Goal: Task Accomplishment & Management: Use online tool/utility

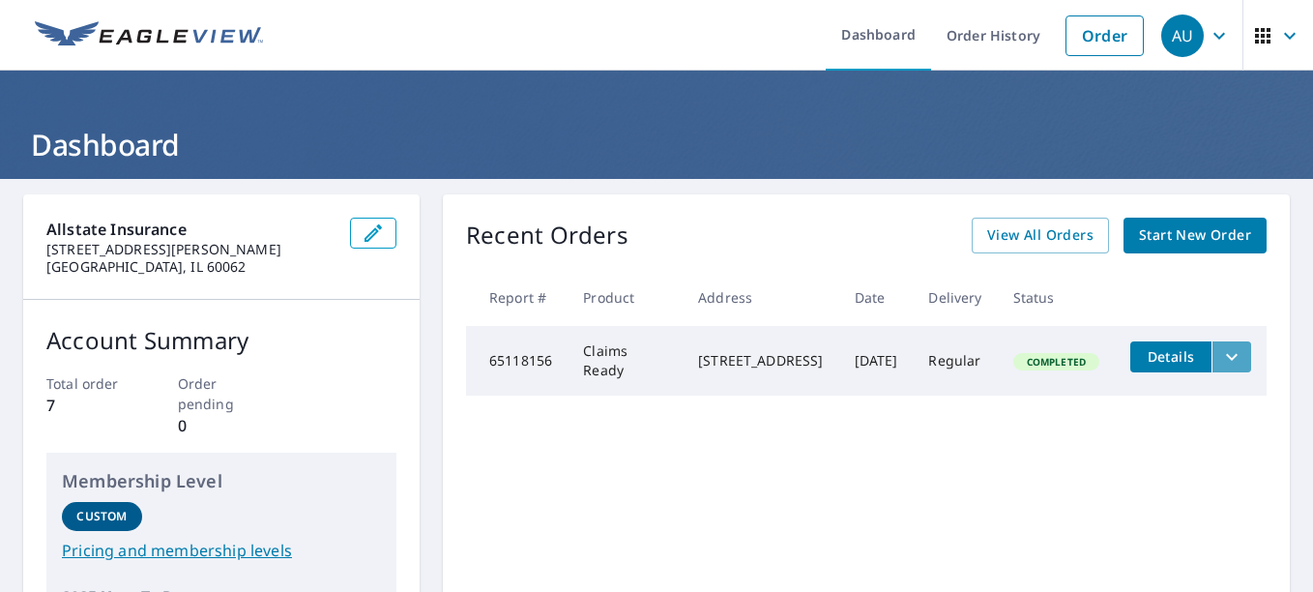
click at [1225, 354] on icon "filesDropdownBtn-65118156" at bounding box center [1231, 356] width 23 height 23
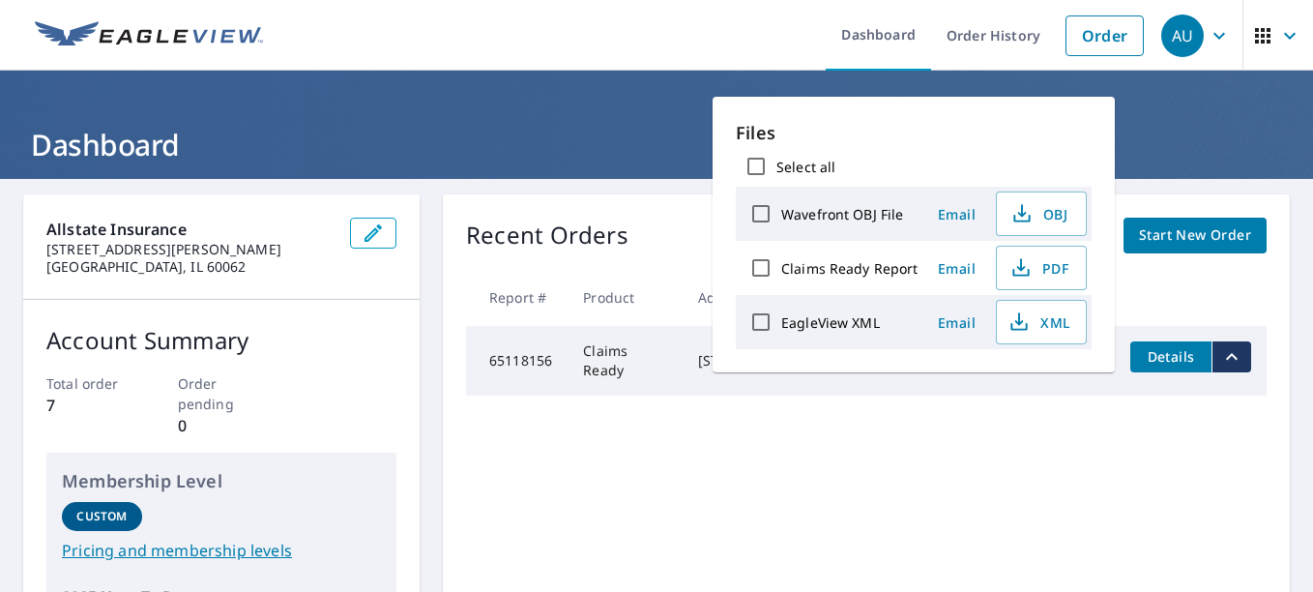
click at [814, 507] on div "Recent Orders View All Orders Start New Order Report # Product Address Date Del…" at bounding box center [866, 456] width 847 height 524
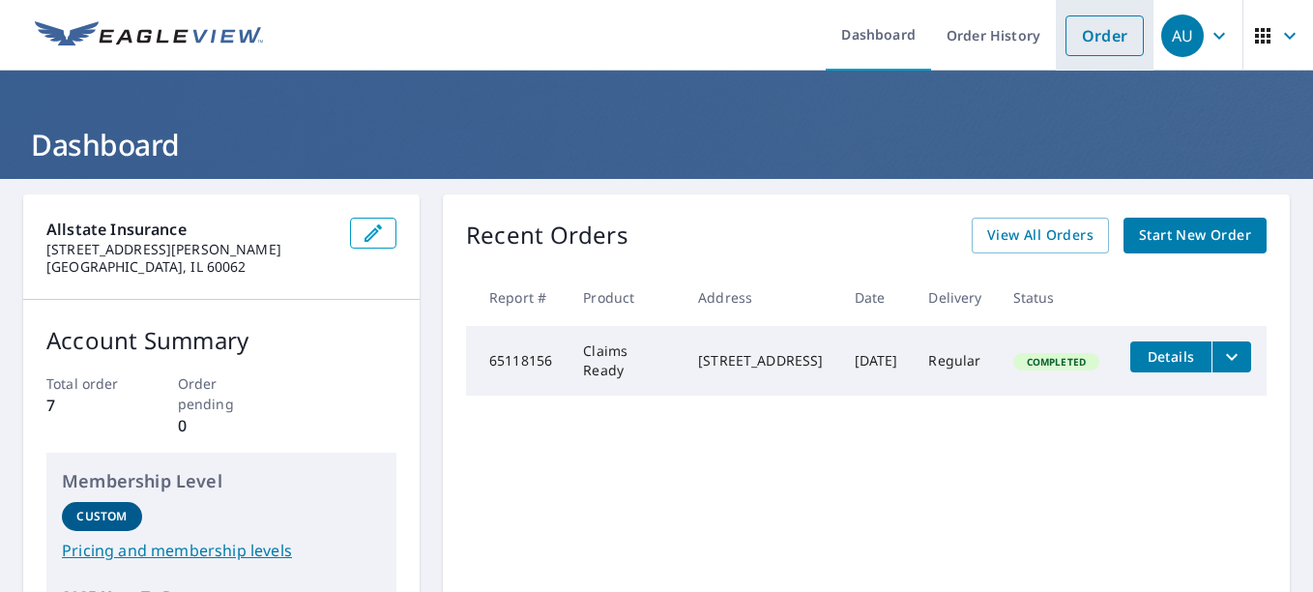
click at [1087, 42] on link "Order" at bounding box center [1104, 35] width 78 height 41
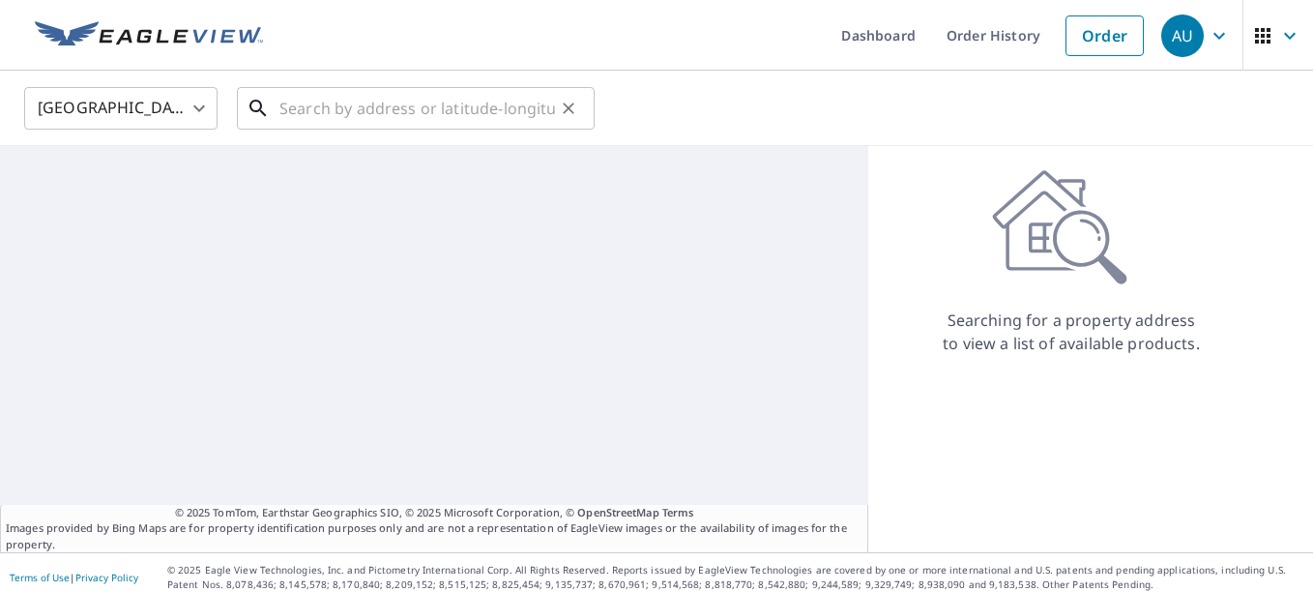
click at [331, 110] on input "text" at bounding box center [417, 108] width 276 height 54
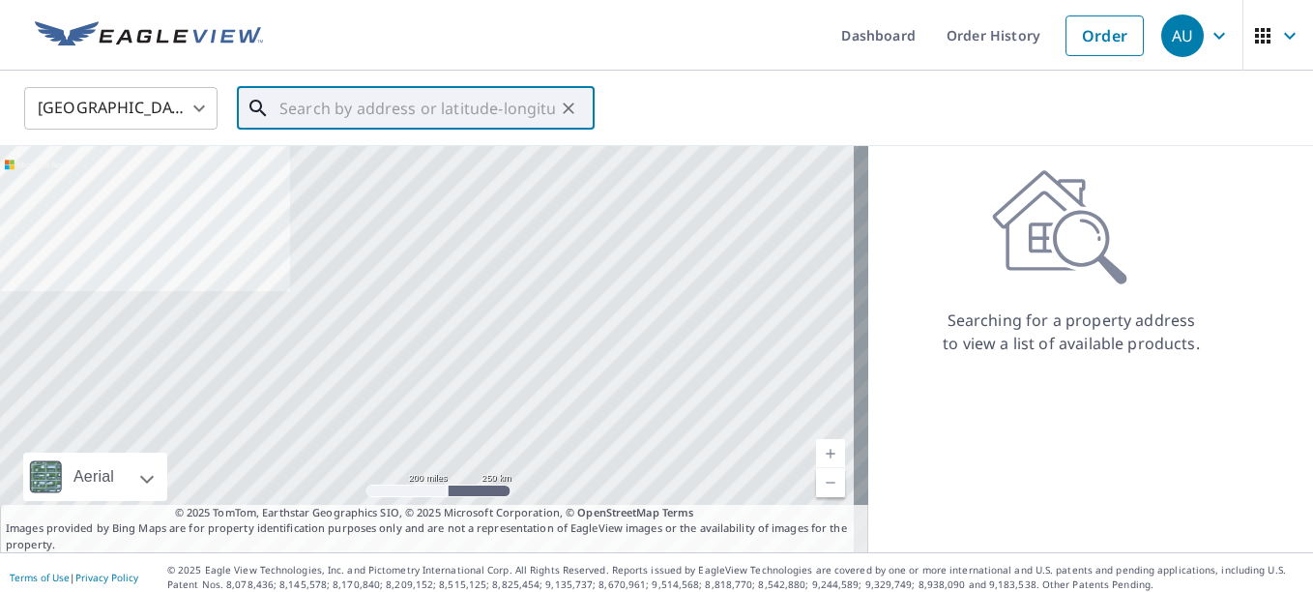
paste input "[STREET_ADDRESS][PERSON_NAME]"
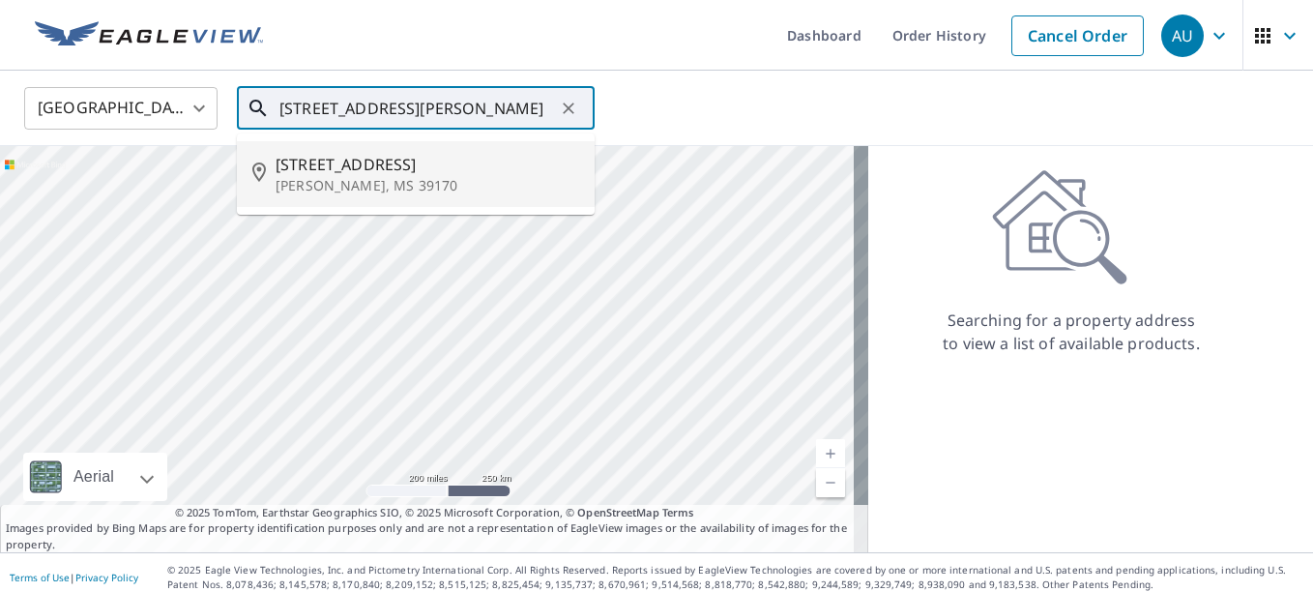
click at [388, 185] on p "[PERSON_NAME], MS 39170" at bounding box center [428, 185] width 304 height 19
type input "[STREET_ADDRESS][PERSON_NAME]"
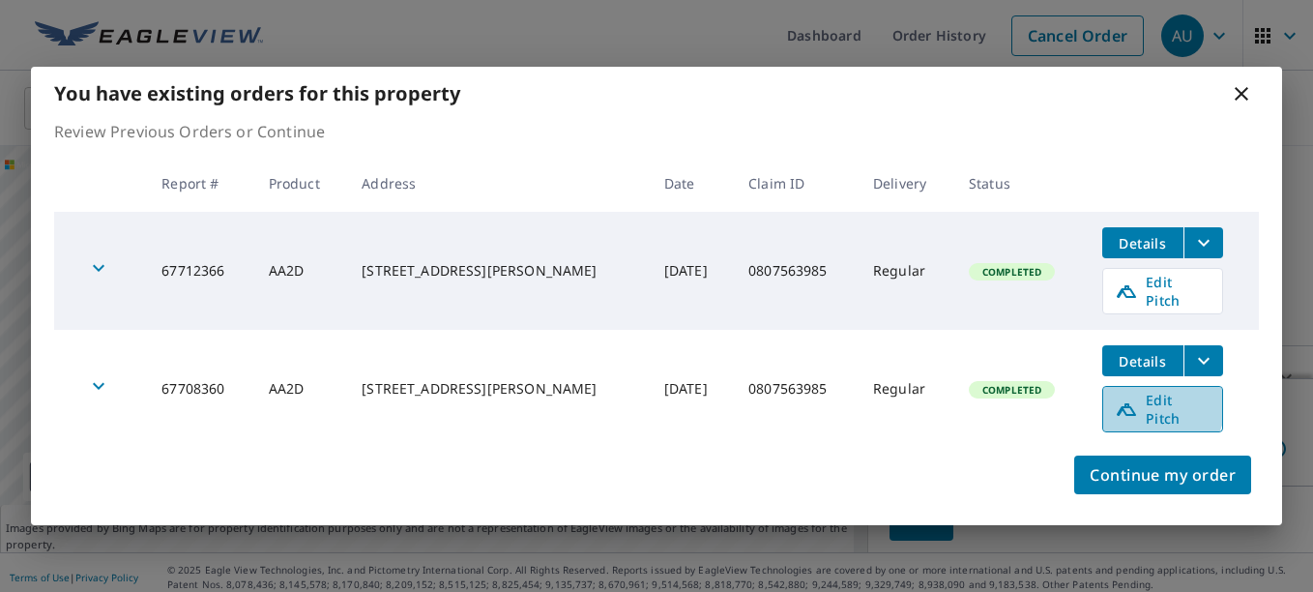
click at [1144, 404] on span "Edit Pitch" at bounding box center [1163, 409] width 96 height 37
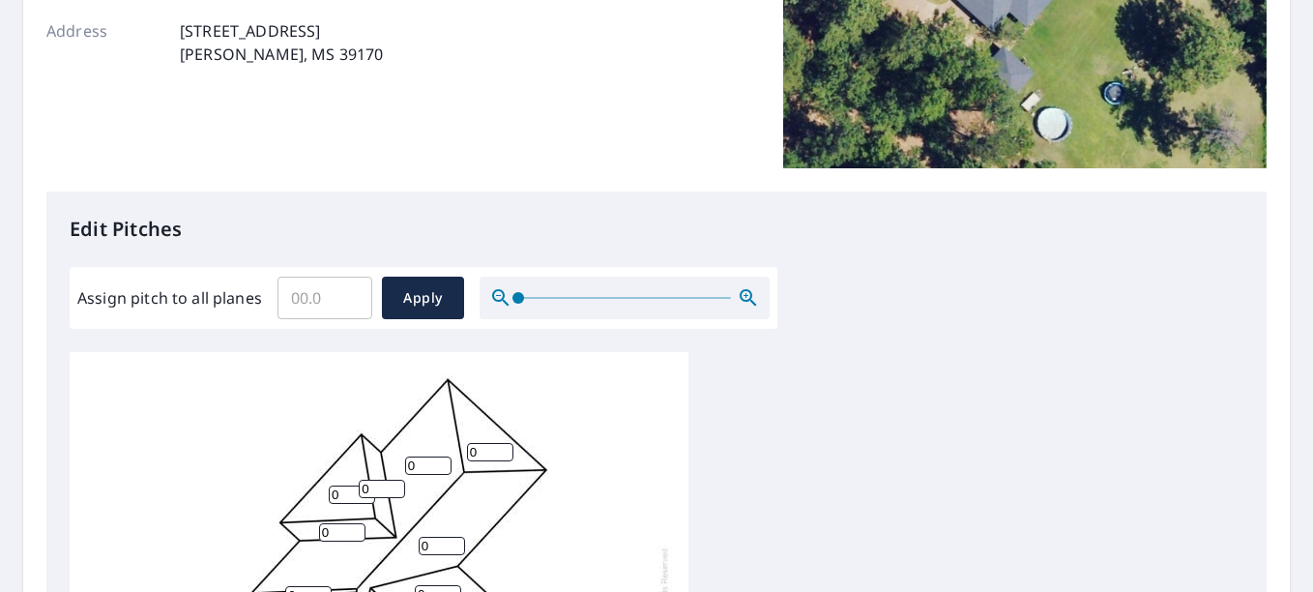
scroll to position [444, 0]
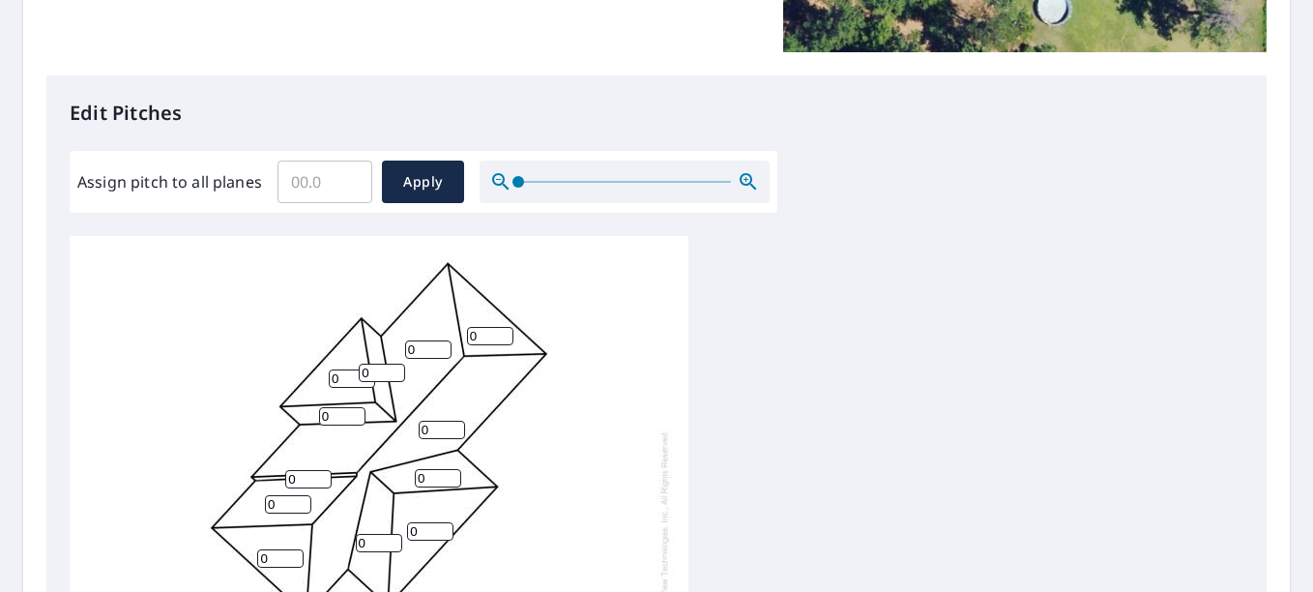
click at [287, 183] on input "Assign pitch to all planes" at bounding box center [324, 182] width 95 height 54
type input "6"
click at [430, 186] on span "Apply" at bounding box center [422, 182] width 51 height 24
type input "6"
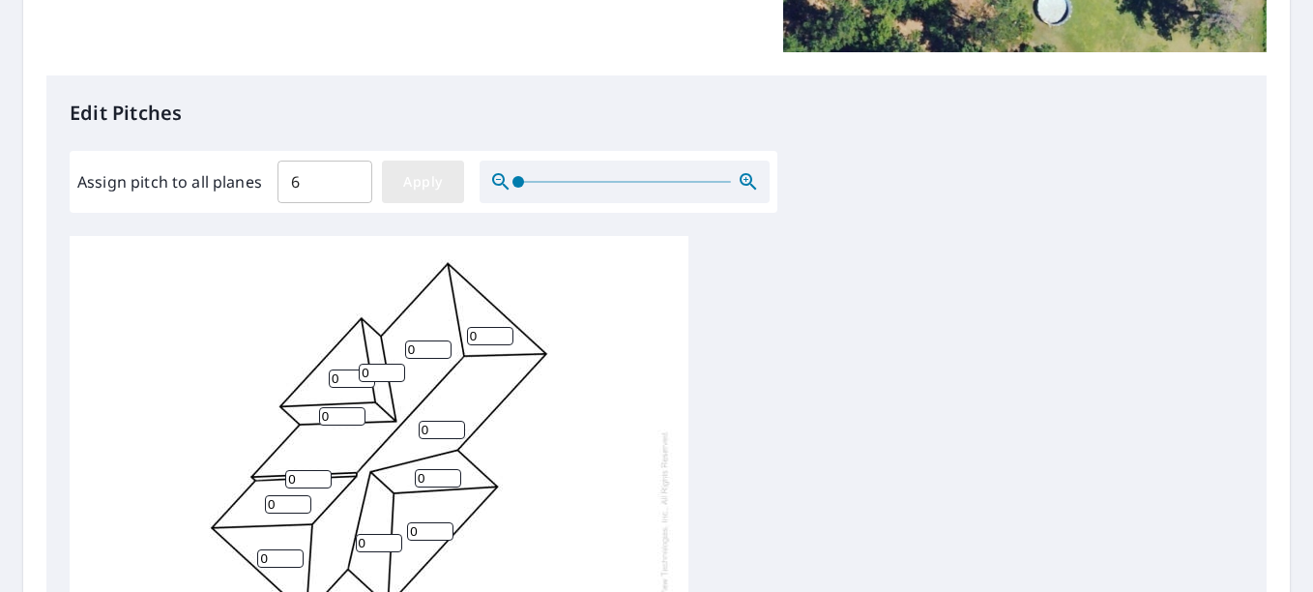
type input "6"
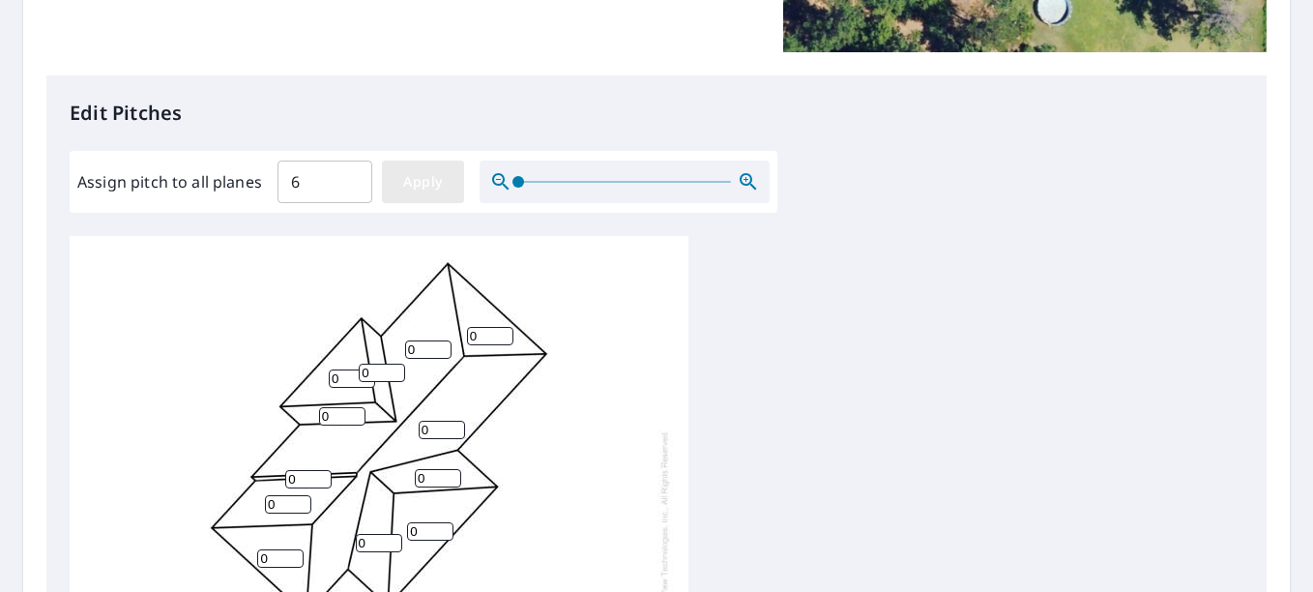
type input "6"
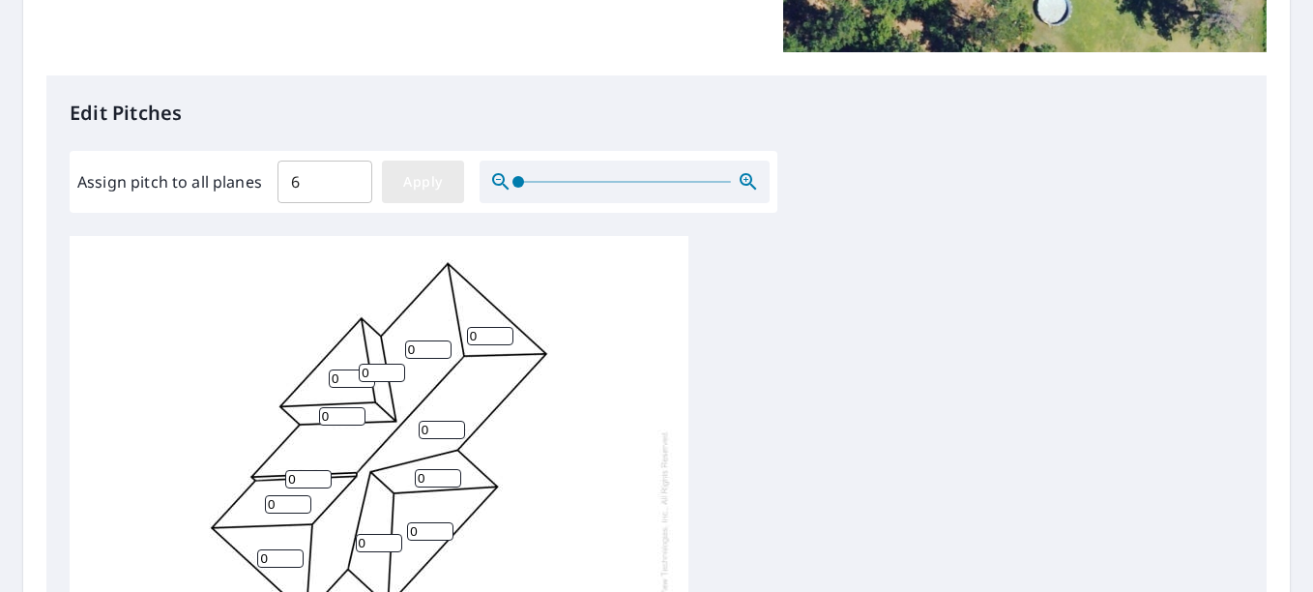
type input "6"
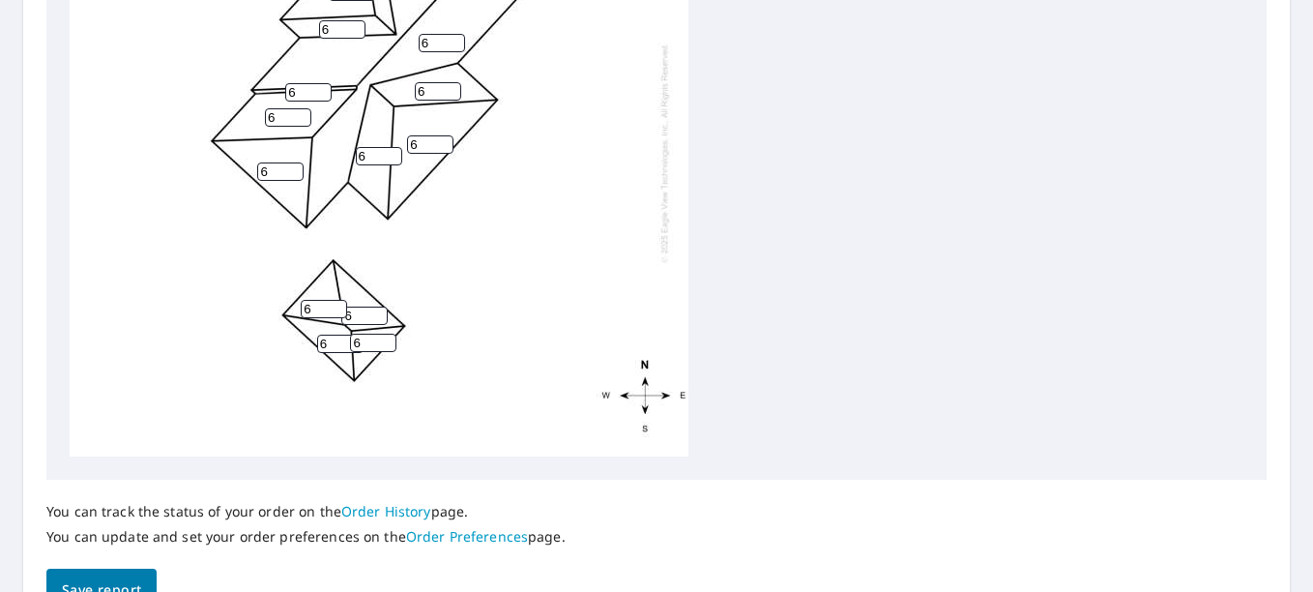
scroll to position [939, 0]
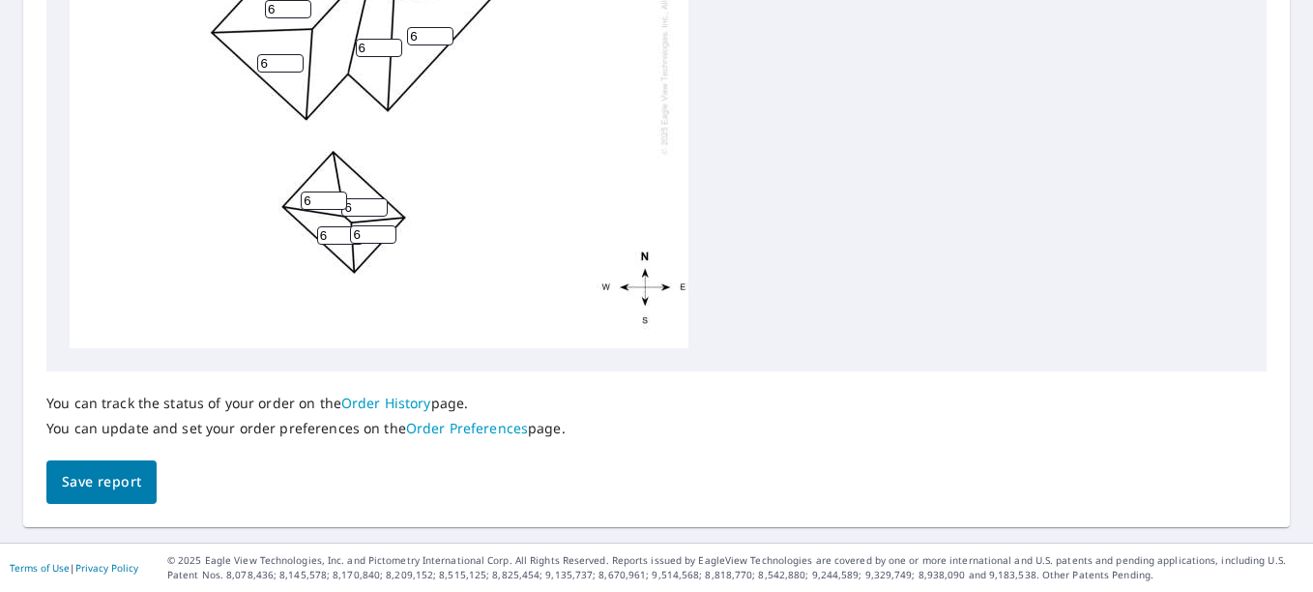
click at [94, 489] on span "Save report" at bounding box center [101, 482] width 79 height 24
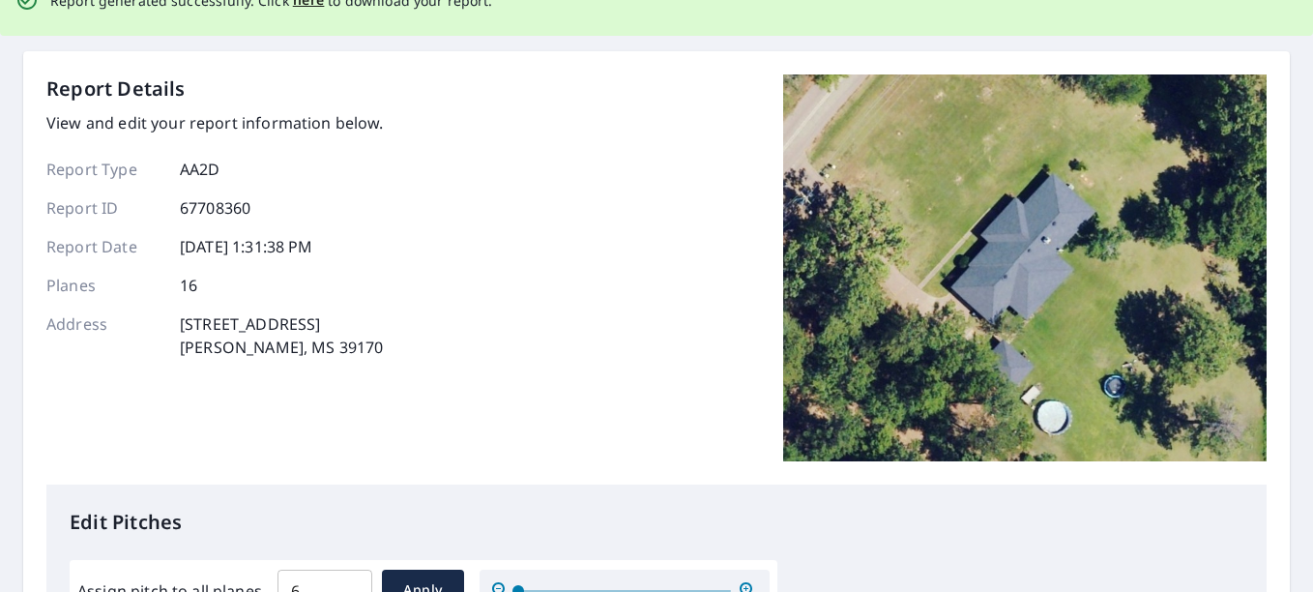
scroll to position [0, 0]
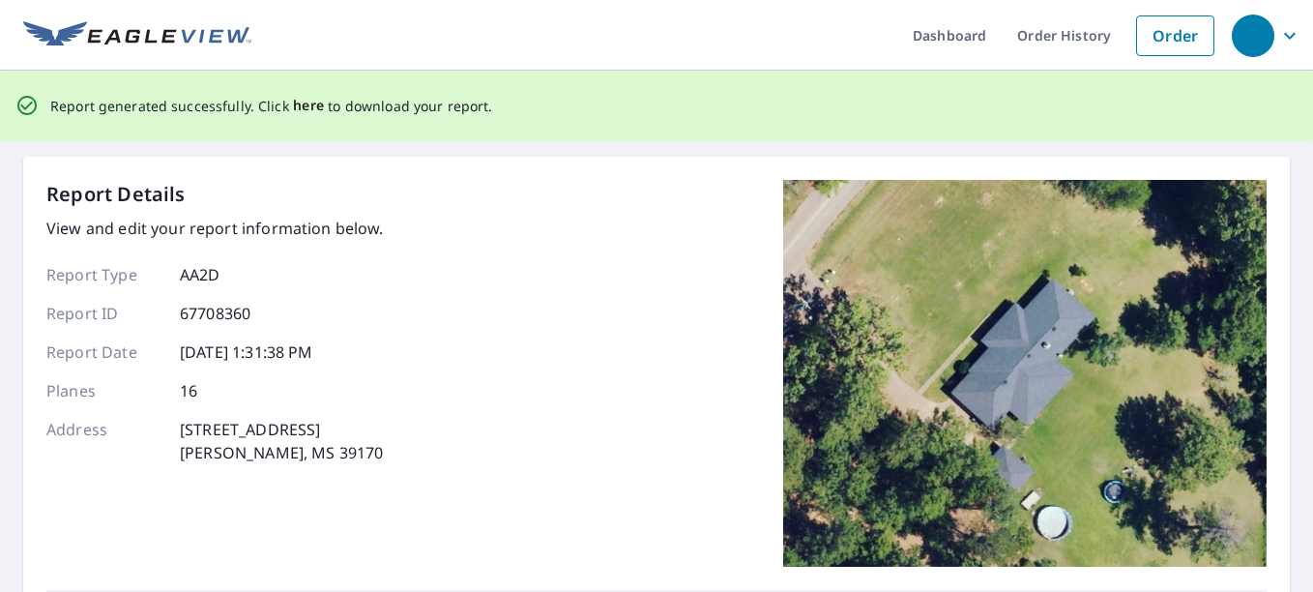
click at [309, 107] on span "here" at bounding box center [309, 106] width 32 height 24
click at [306, 109] on span "here" at bounding box center [309, 106] width 32 height 24
